Goal: Information Seeking & Learning: Learn about a topic

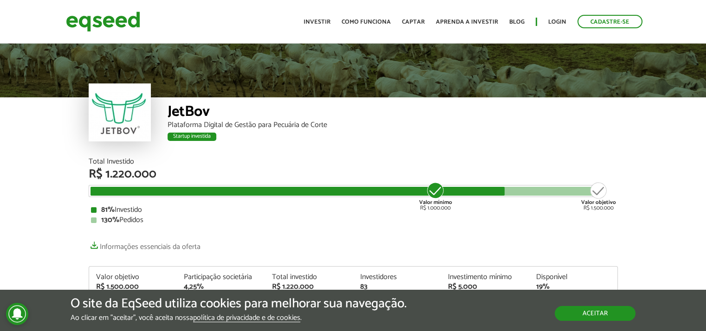
click at [584, 310] on button "Aceitar" at bounding box center [594, 313] width 81 height 15
